Goal: Task Accomplishment & Management: Use online tool/utility

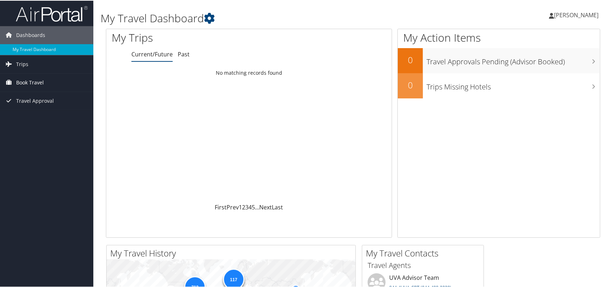
click at [36, 84] on span "Book Travel" at bounding box center [30, 82] width 28 height 18
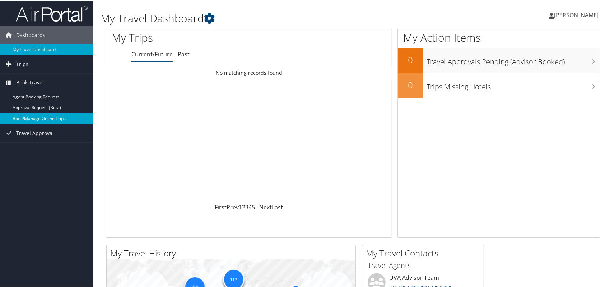
click at [38, 113] on link "Book/Manage Online Trips" at bounding box center [46, 117] width 93 height 11
